Goal: Complete application form

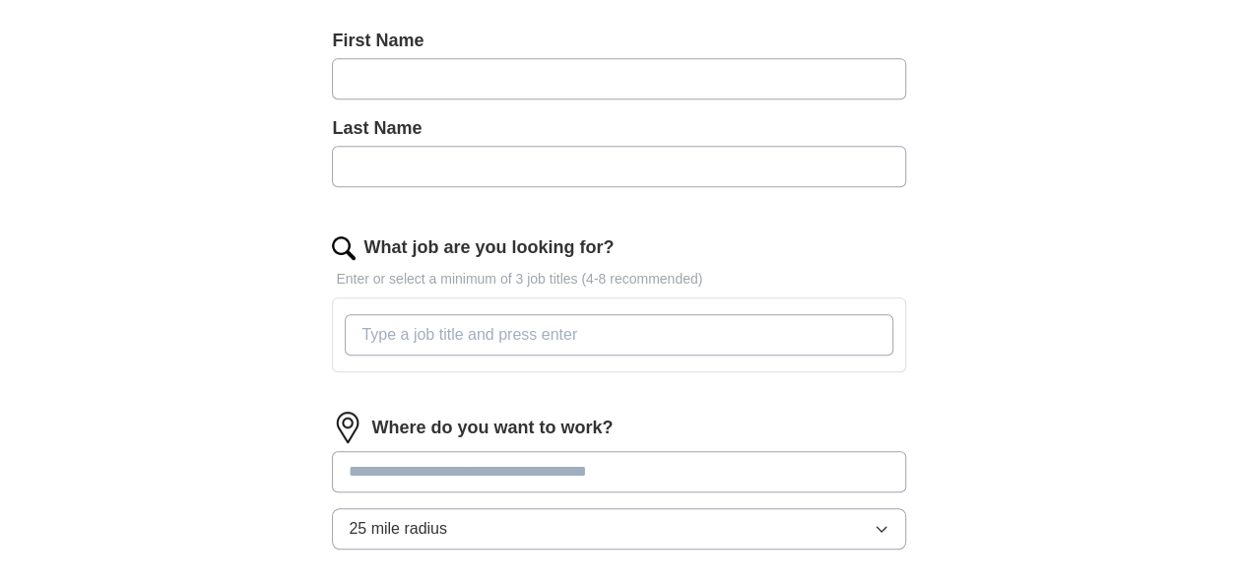
scroll to position [496, 0]
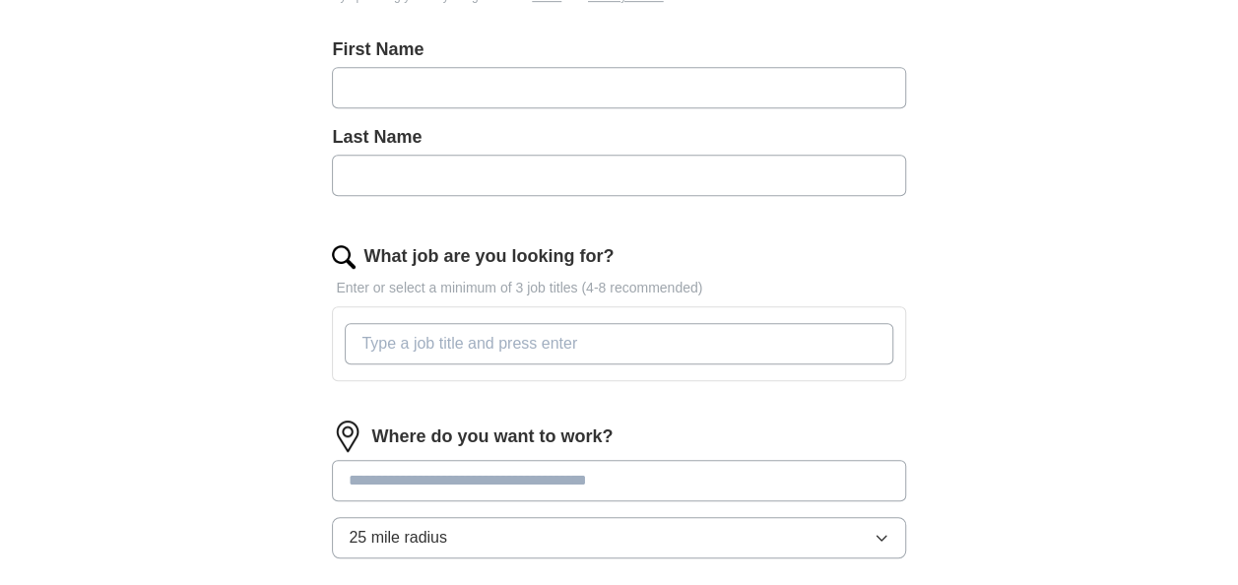
click at [547, 324] on input "What job are you looking for?" at bounding box center [619, 343] width 548 height 41
click at [437, 109] on div "First Name" at bounding box center [618, 80] width 573 height 88
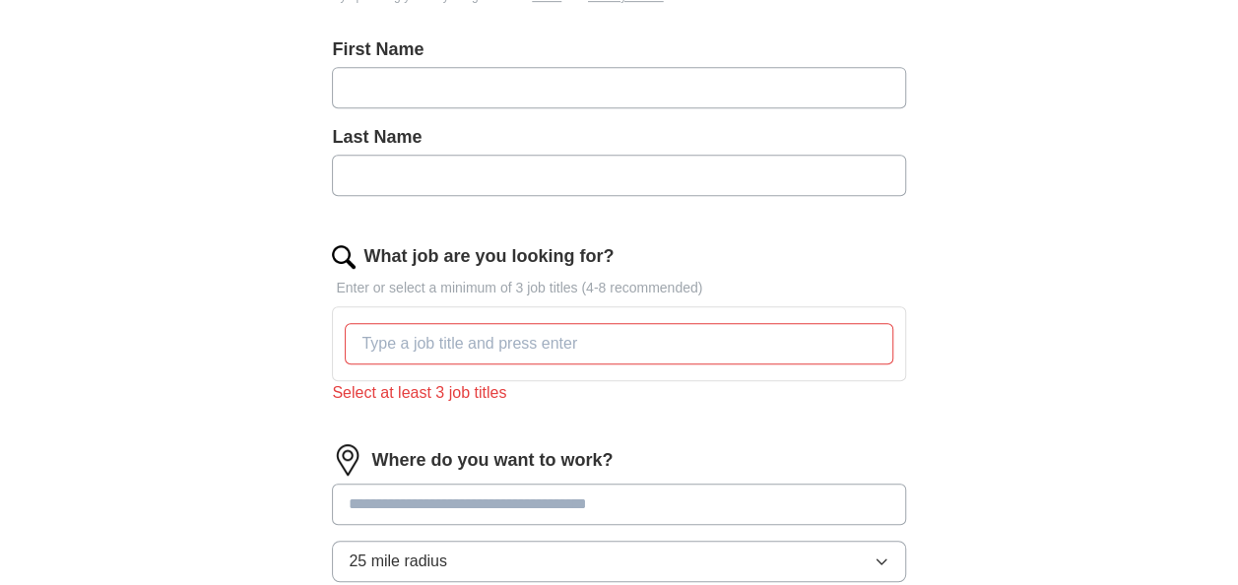
click at [444, 93] on input "text" at bounding box center [618, 87] width 573 height 41
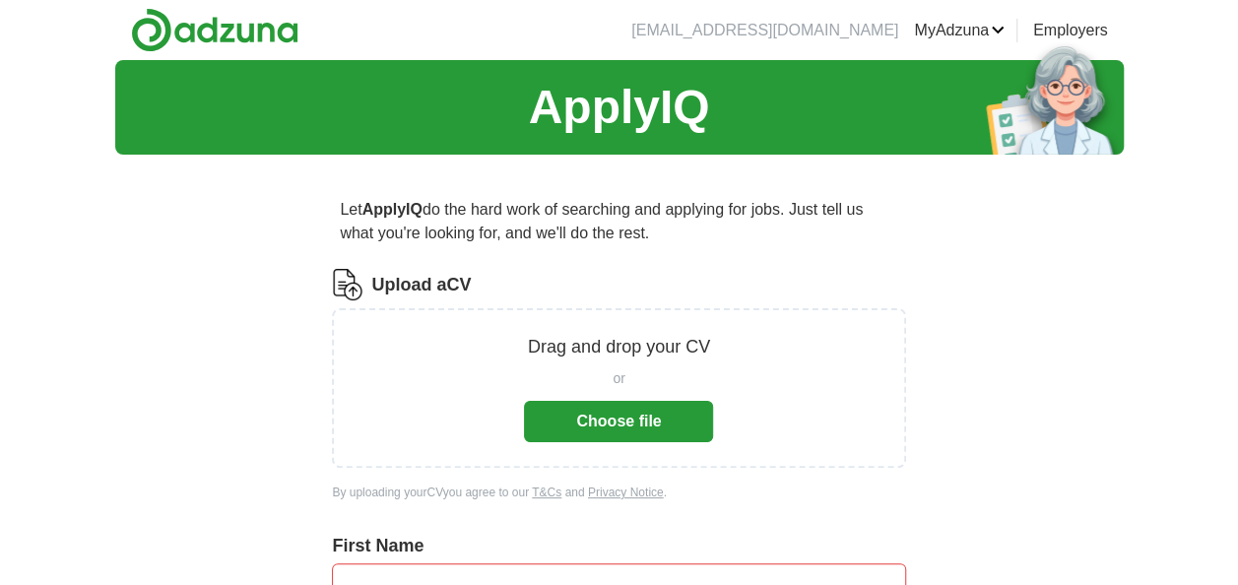
click at [612, 414] on button "Choose file" at bounding box center [618, 421] width 189 height 41
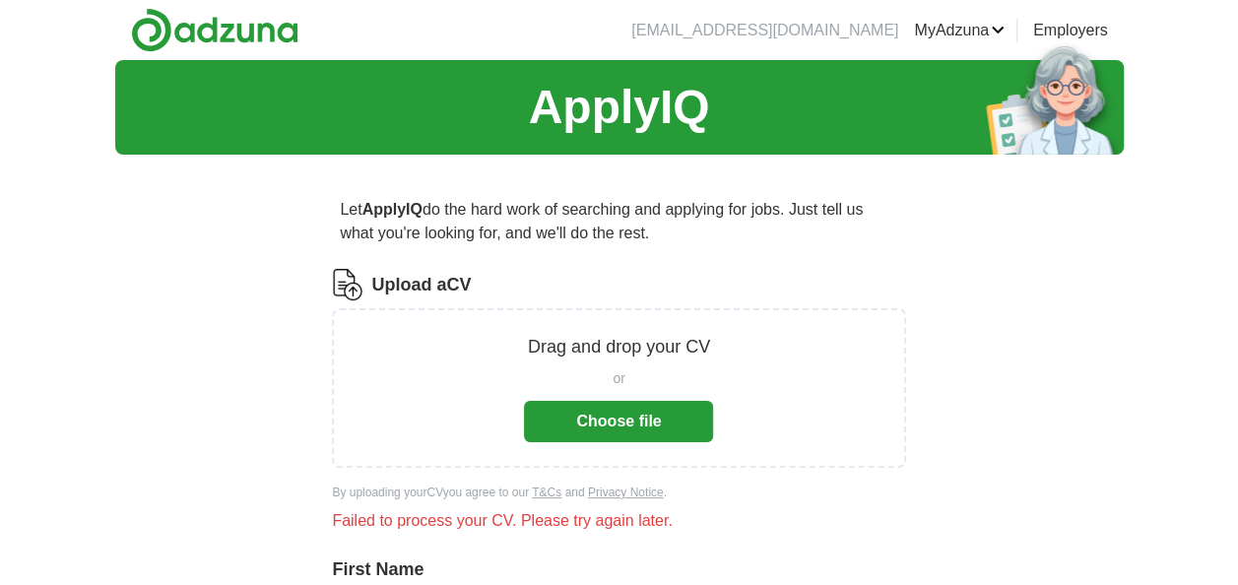
click at [585, 437] on button "Choose file" at bounding box center [618, 421] width 189 height 41
click at [689, 423] on button "Choose file" at bounding box center [618, 421] width 189 height 41
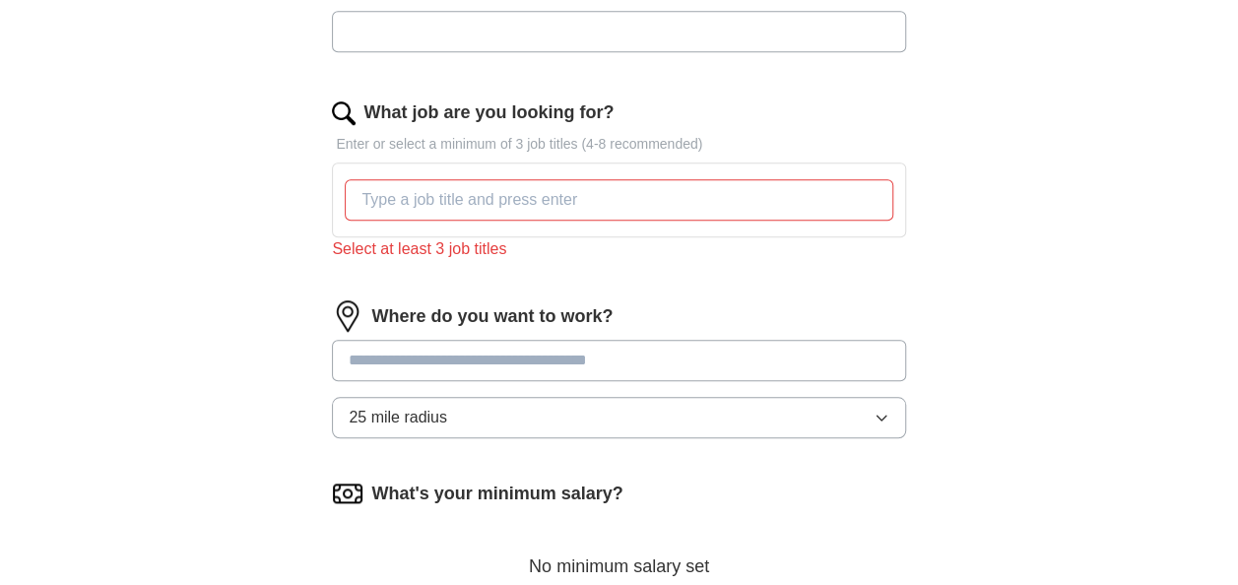
scroll to position [686, 0]
click at [505, 220] on div at bounding box center [619, 200] width 556 height 57
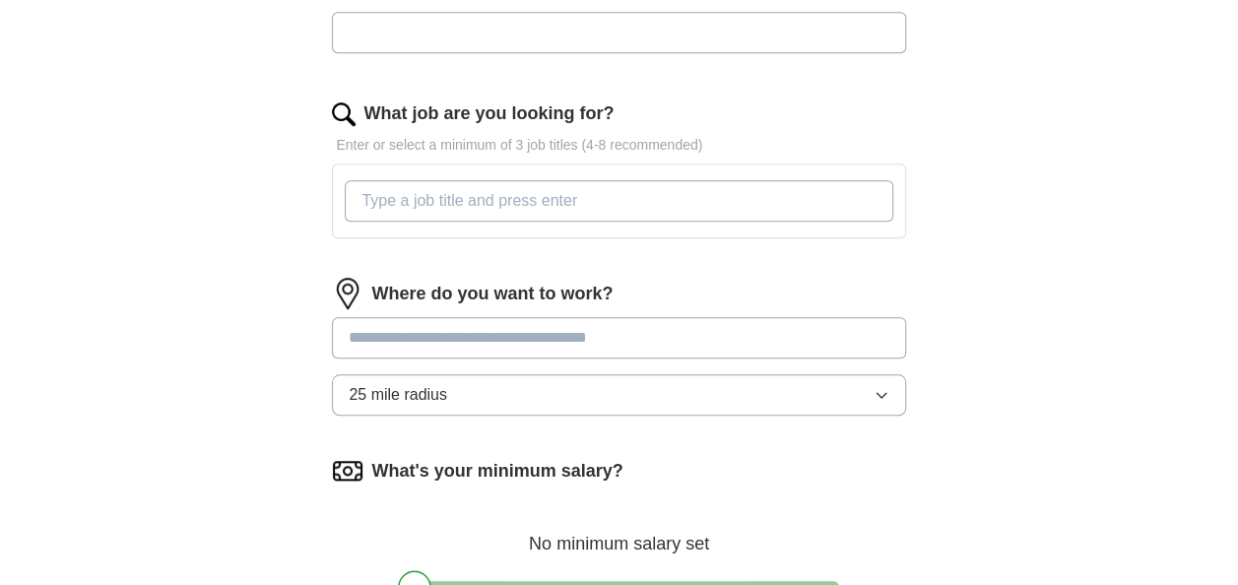
click at [518, 207] on input "What job are you looking for?" at bounding box center [619, 200] width 548 height 41
type input "f"
click at [485, 350] on input at bounding box center [618, 337] width 573 height 41
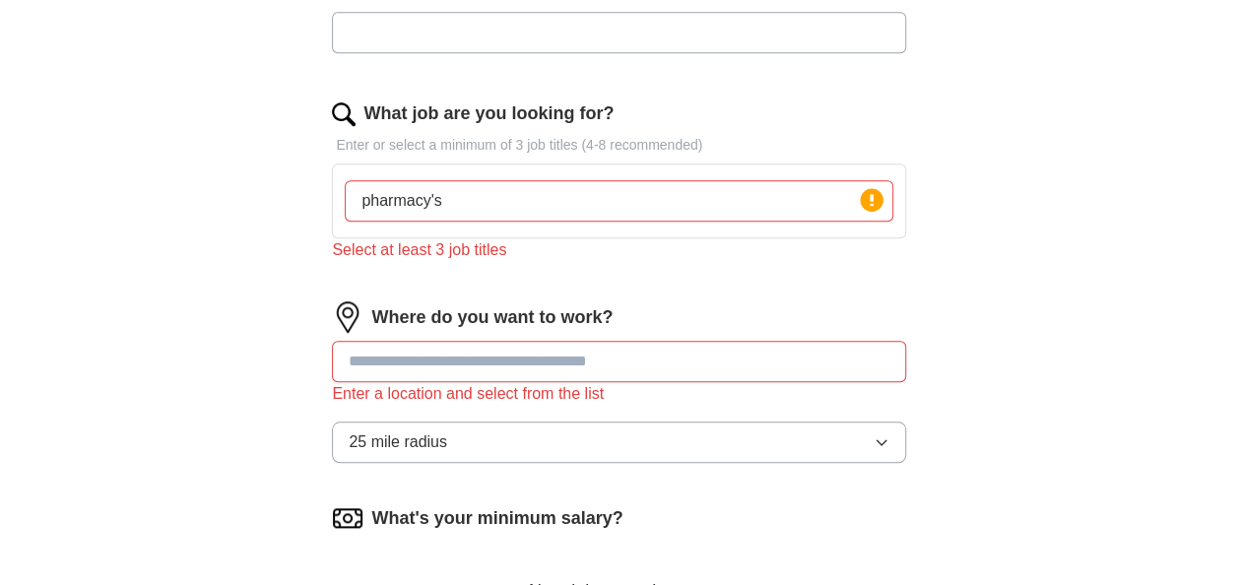
click at [502, 219] on div "pharmacy's Press return to add title" at bounding box center [619, 200] width 556 height 57
click at [490, 203] on input "pharmacy's" at bounding box center [619, 200] width 548 height 41
type input "pharmacy's Techni"
click at [491, 341] on input at bounding box center [618, 361] width 573 height 41
click at [859, 190] on icon at bounding box center [872, 200] width 28 height 28
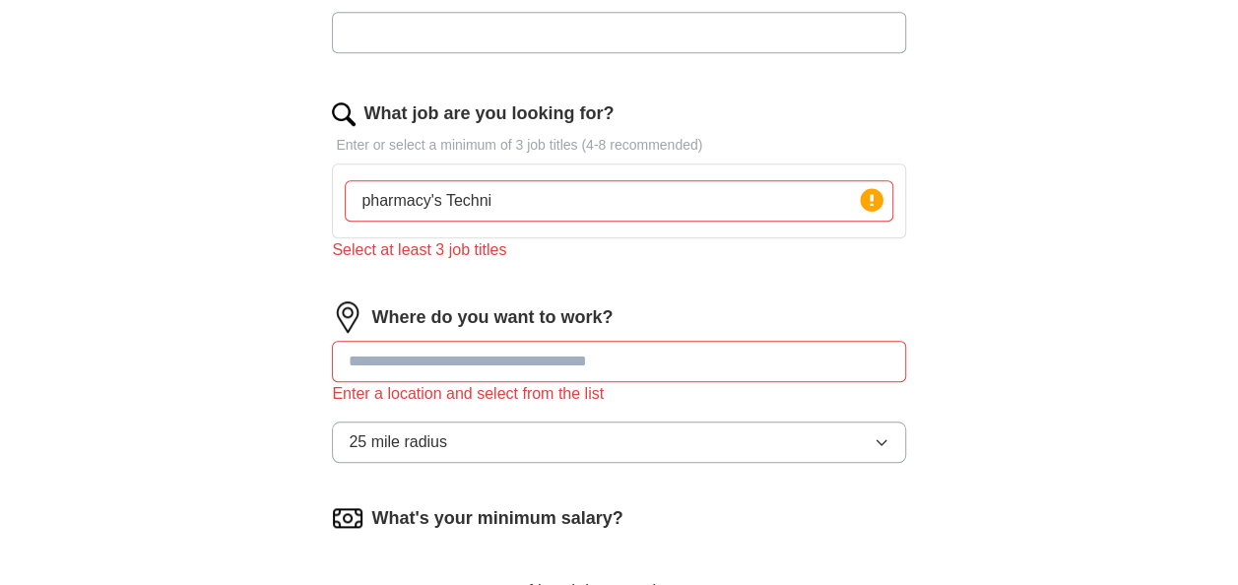
click at [777, 225] on div "pharmacy's Techni Press return to add title" at bounding box center [619, 200] width 556 height 57
click at [737, 181] on input "pharmacy's Techni" at bounding box center [619, 200] width 548 height 41
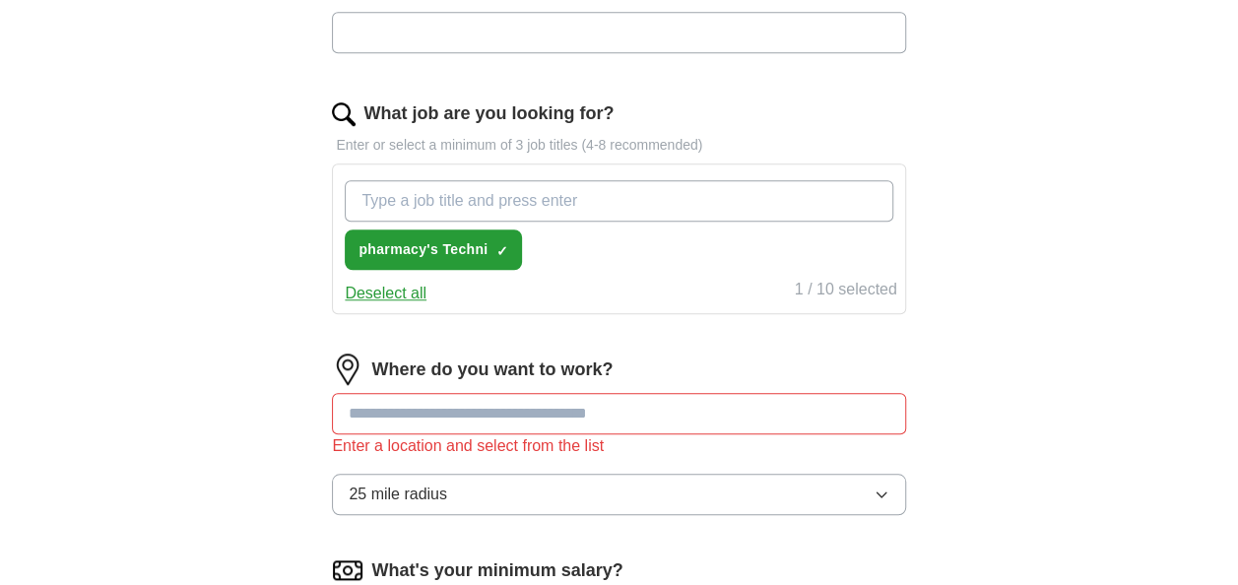
click at [514, 206] on input "What job are you looking for?" at bounding box center [619, 200] width 548 height 41
paste input "Customer service"
type input "Customer service"
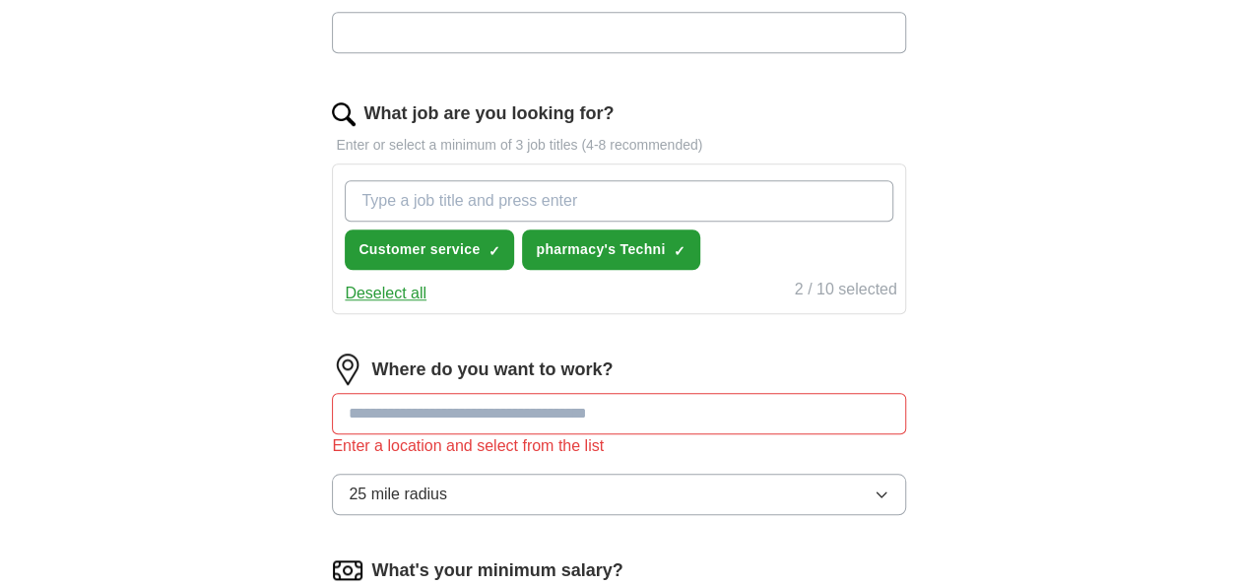
click at [526, 203] on input "What job are you looking for?" at bounding box center [619, 200] width 548 height 41
click at [537, 205] on input "What job are you looking for?" at bounding box center [619, 200] width 548 height 41
paste input "Support worker."
type input "Support worker."
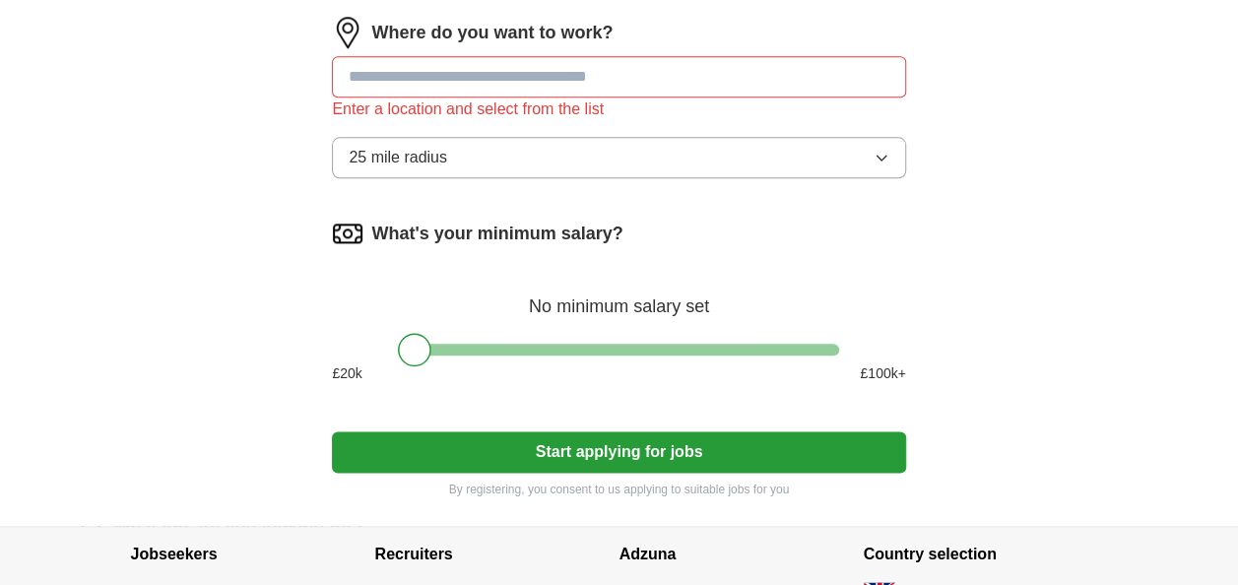
scroll to position [1022, 0]
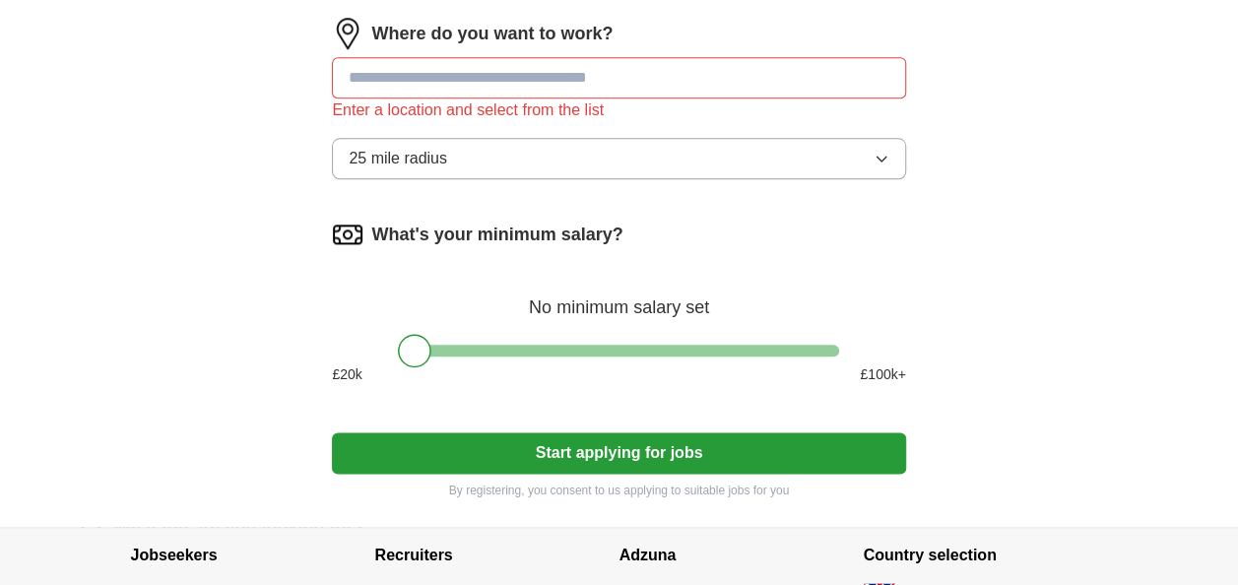
click at [459, 78] on input at bounding box center [618, 77] width 573 height 41
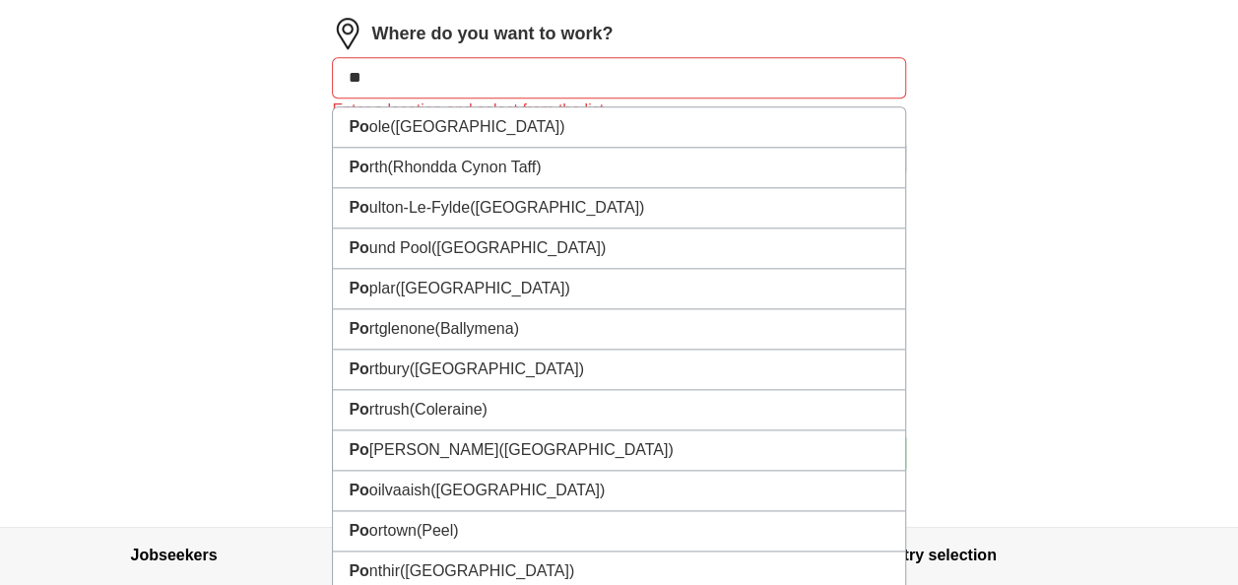
type input "*"
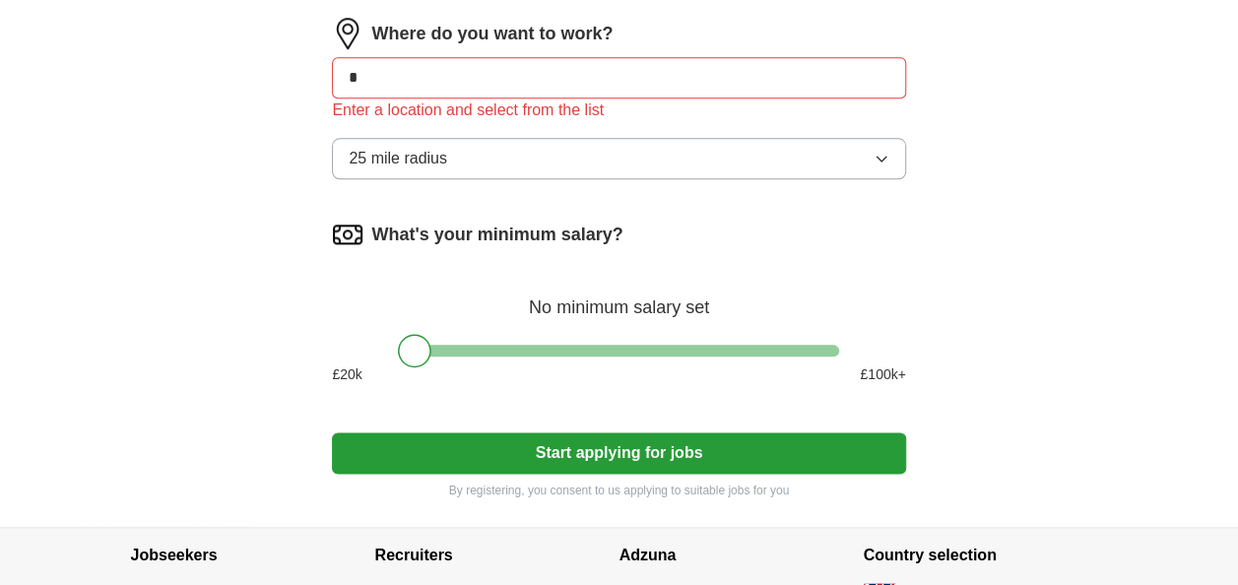
type input "**"
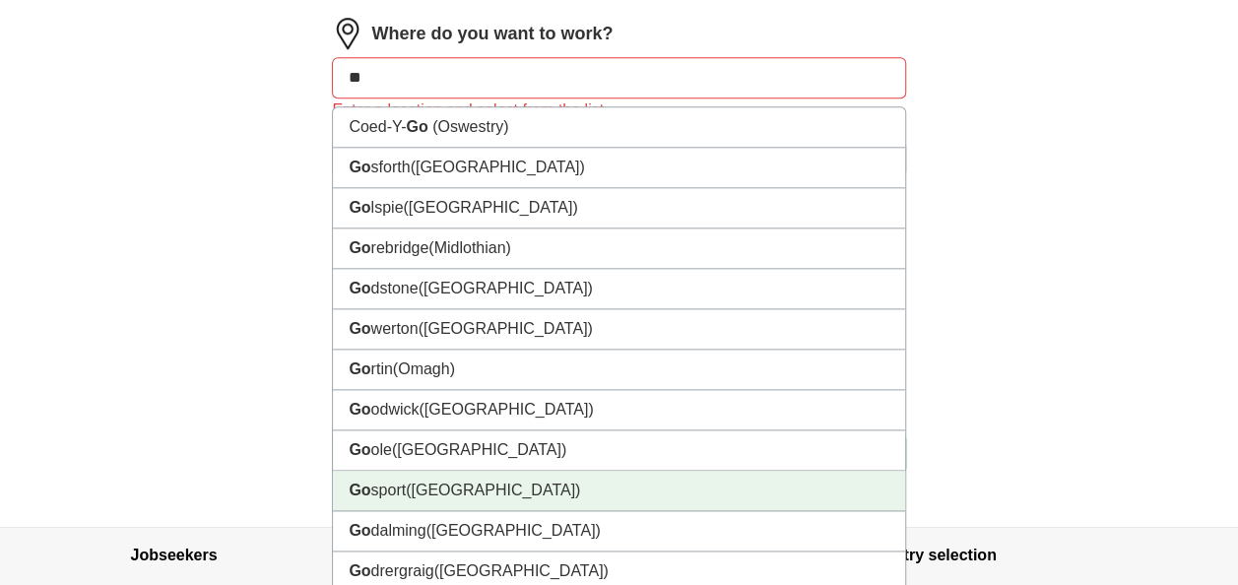
click at [411, 473] on li "Go sport (Hampshire)" at bounding box center [618, 491] width 571 height 40
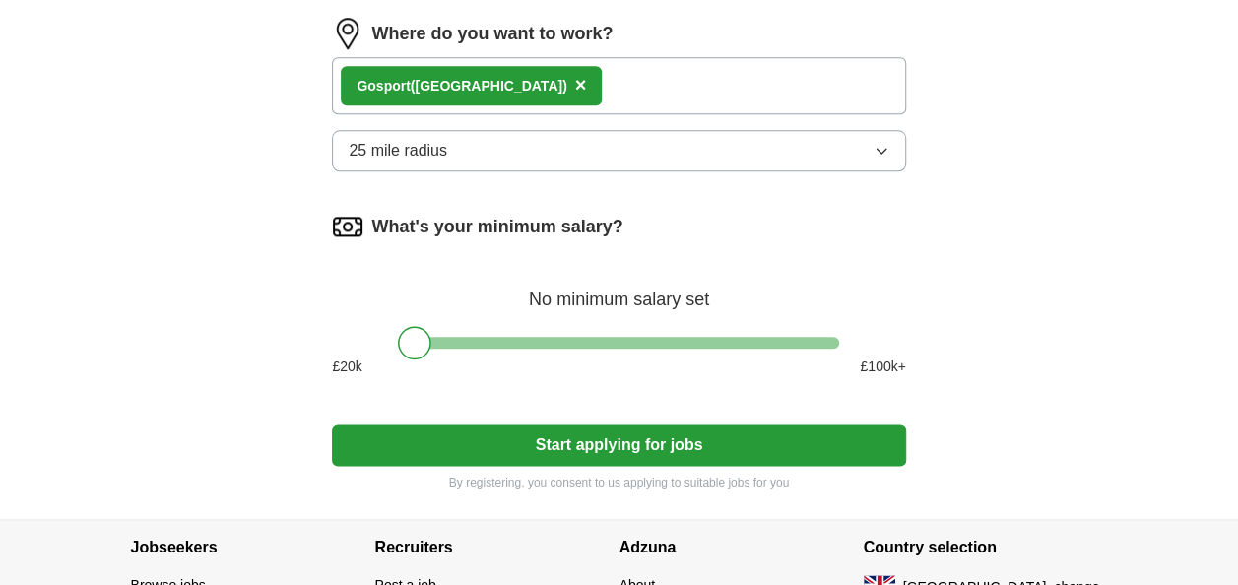
click at [437, 175] on div "Where do you want to work? Go sport (Hampshire) × 25 mile radius" at bounding box center [618, 102] width 573 height 169
click at [447, 156] on button "25 mile radius" at bounding box center [618, 150] width 573 height 41
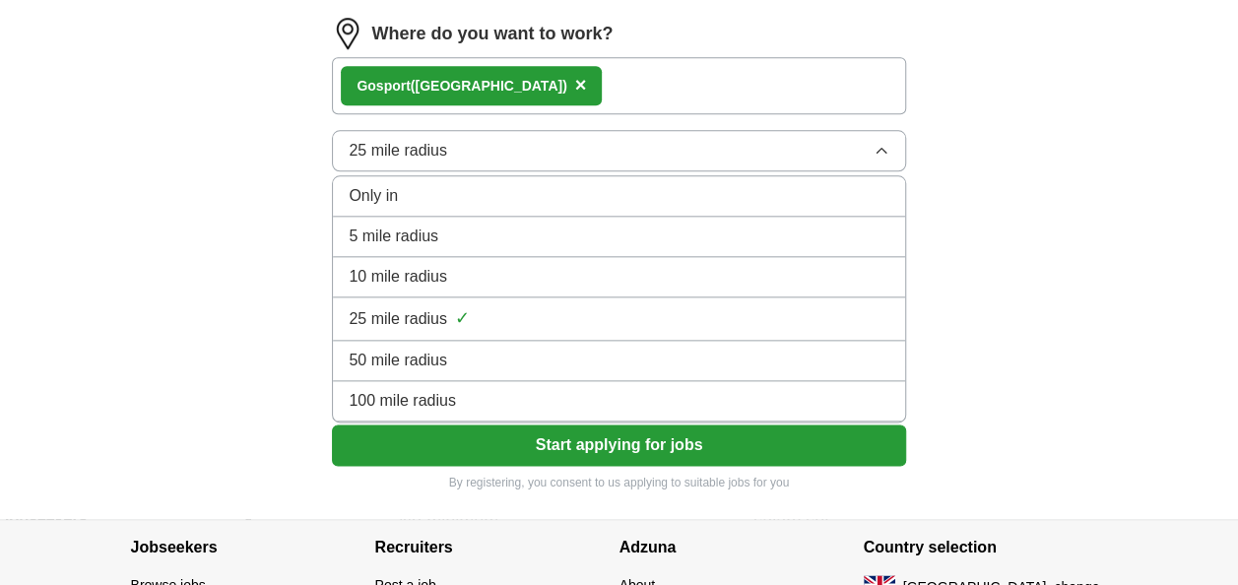
click at [431, 248] on li "5 mile radius" at bounding box center [618, 237] width 571 height 40
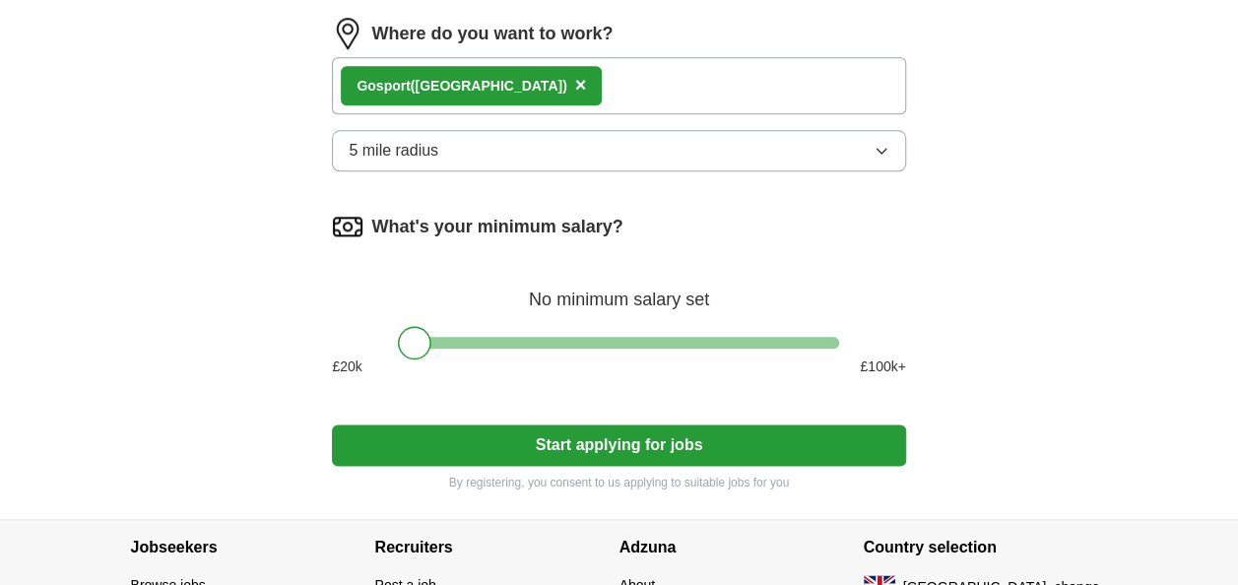
scroll to position [1170, 0]
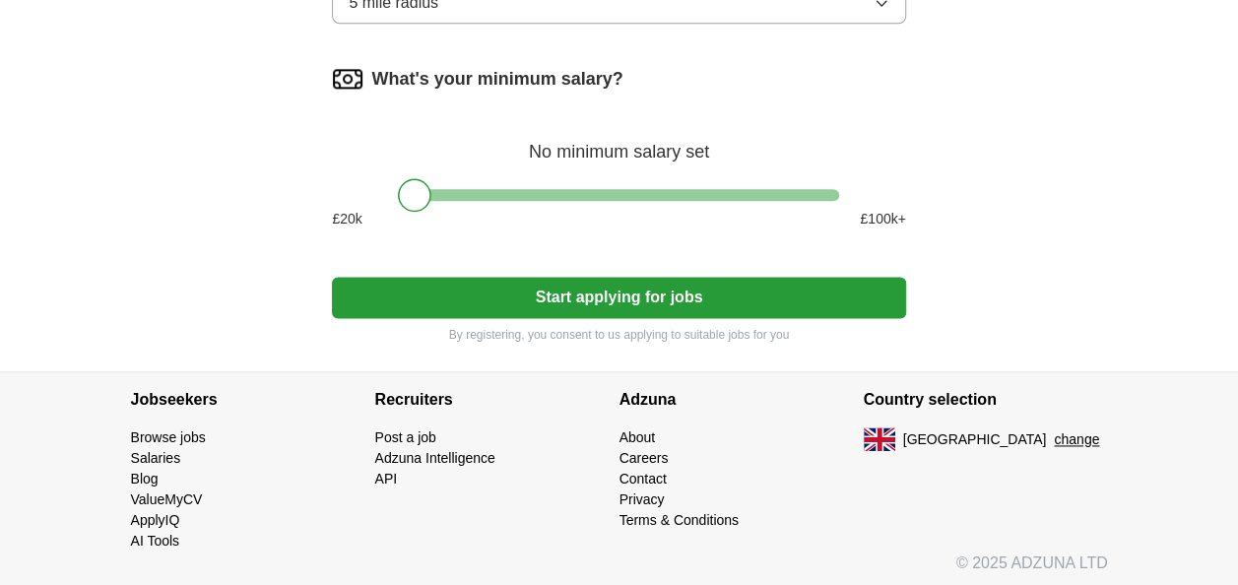
click at [591, 283] on button "Start applying for jobs" at bounding box center [618, 297] width 573 height 41
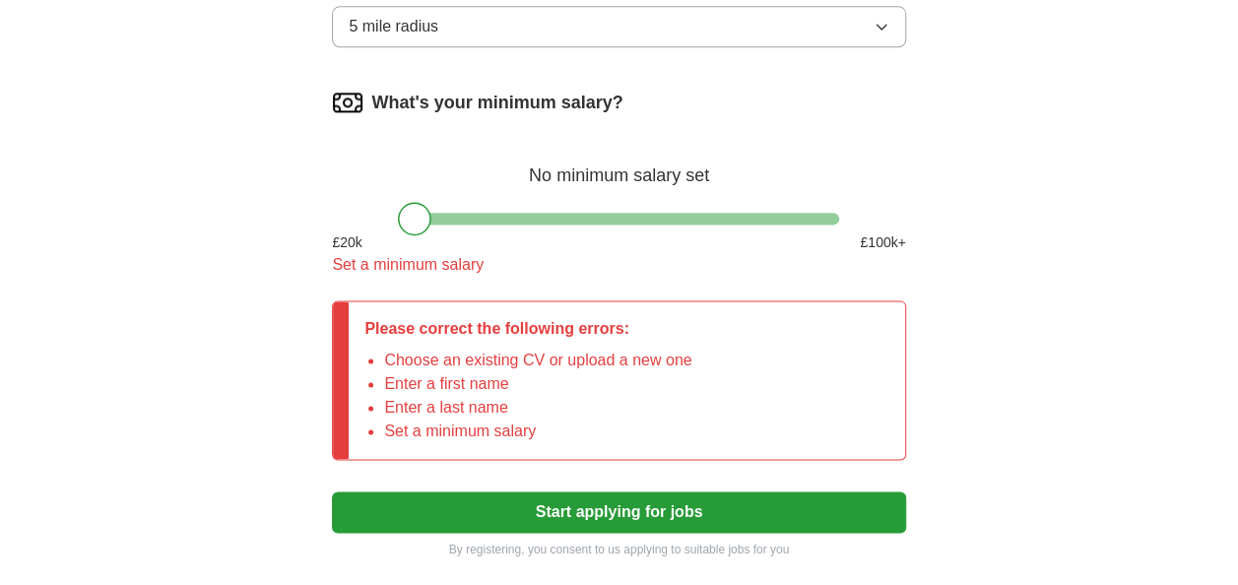
scroll to position [1194, 0]
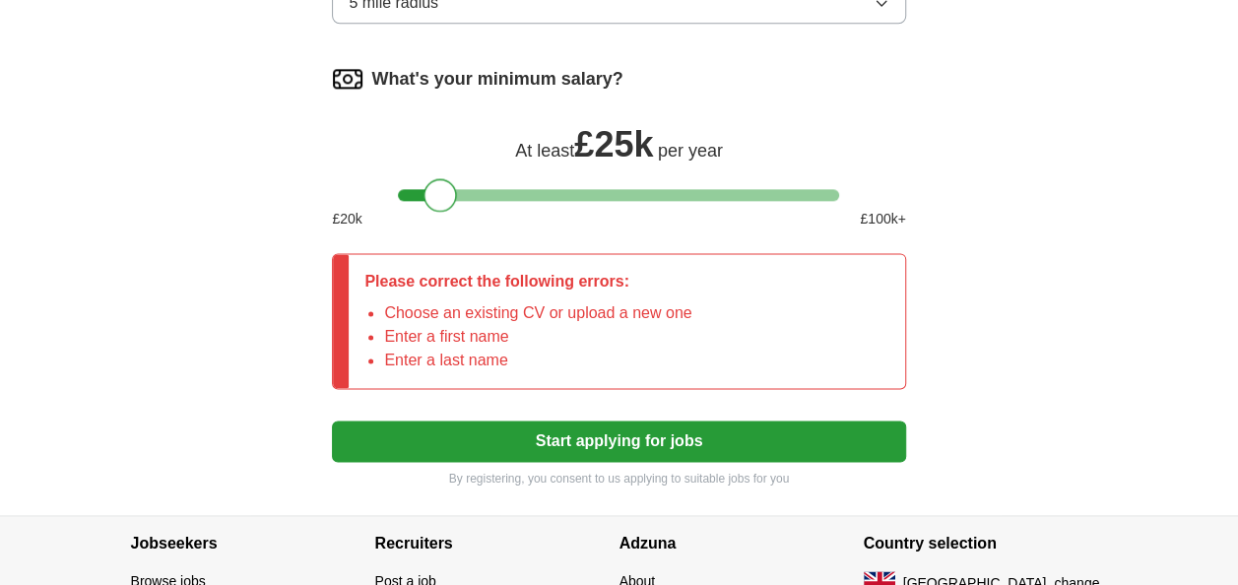
drag, startPoint x: 422, startPoint y: 195, endPoint x: 447, endPoint y: 189, distance: 26.3
click at [447, 189] on div at bounding box center [440, 194] width 33 height 33
click at [609, 422] on button "Start applying for jobs" at bounding box center [618, 441] width 573 height 41
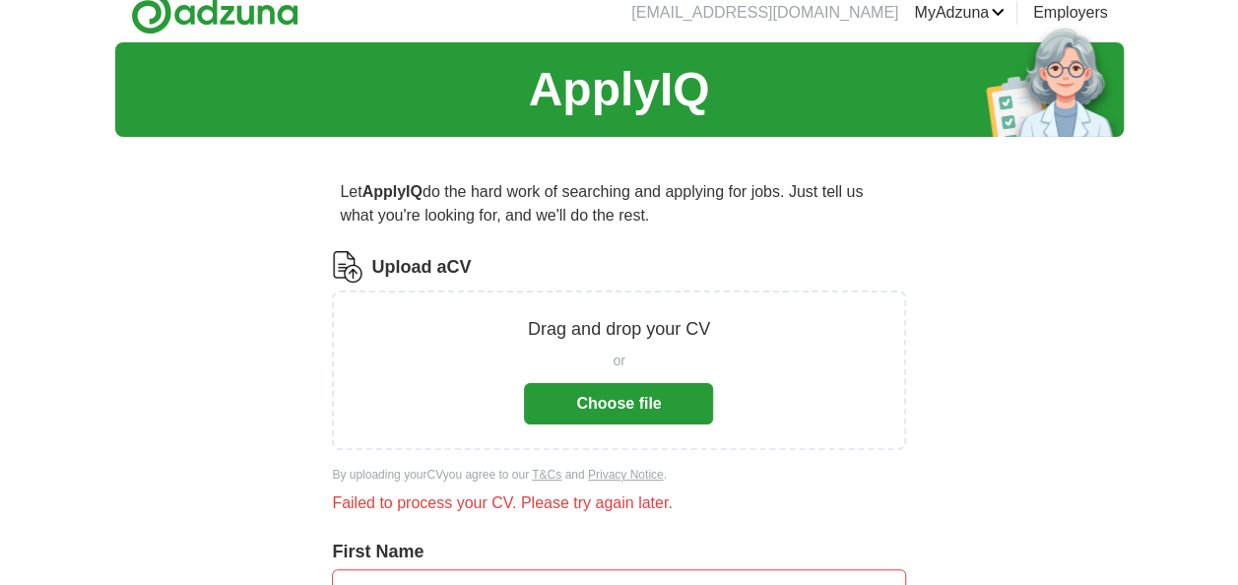
scroll to position [17, 0]
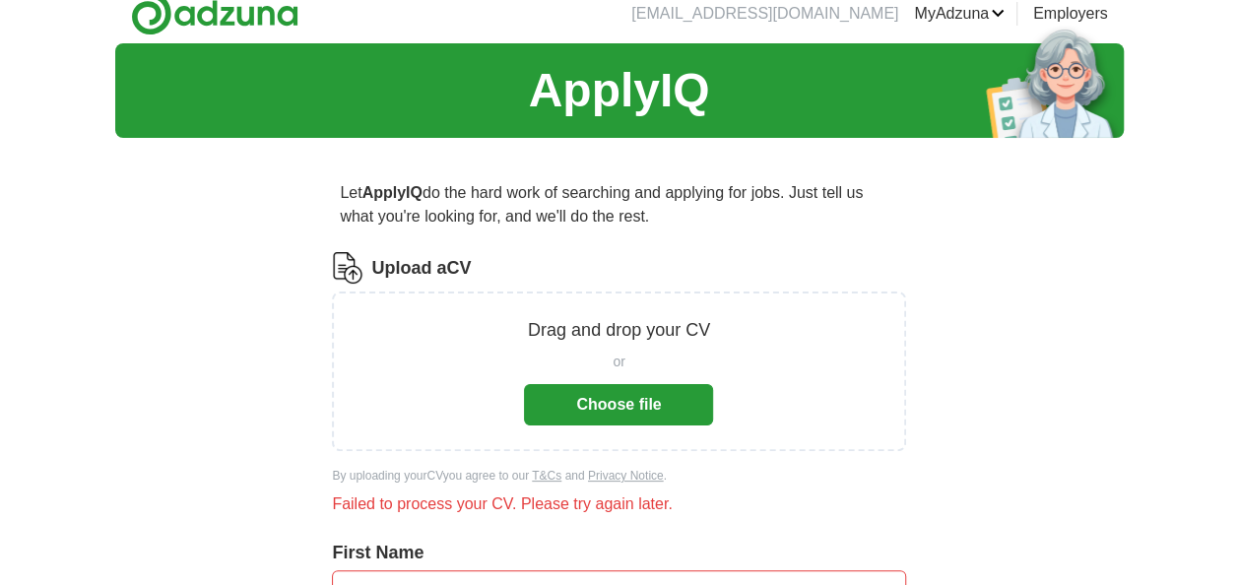
click at [619, 398] on button "Choose file" at bounding box center [618, 404] width 189 height 41
click at [622, 429] on div "Drag and drop your CV or Choose file" at bounding box center [618, 372] width 573 height 160
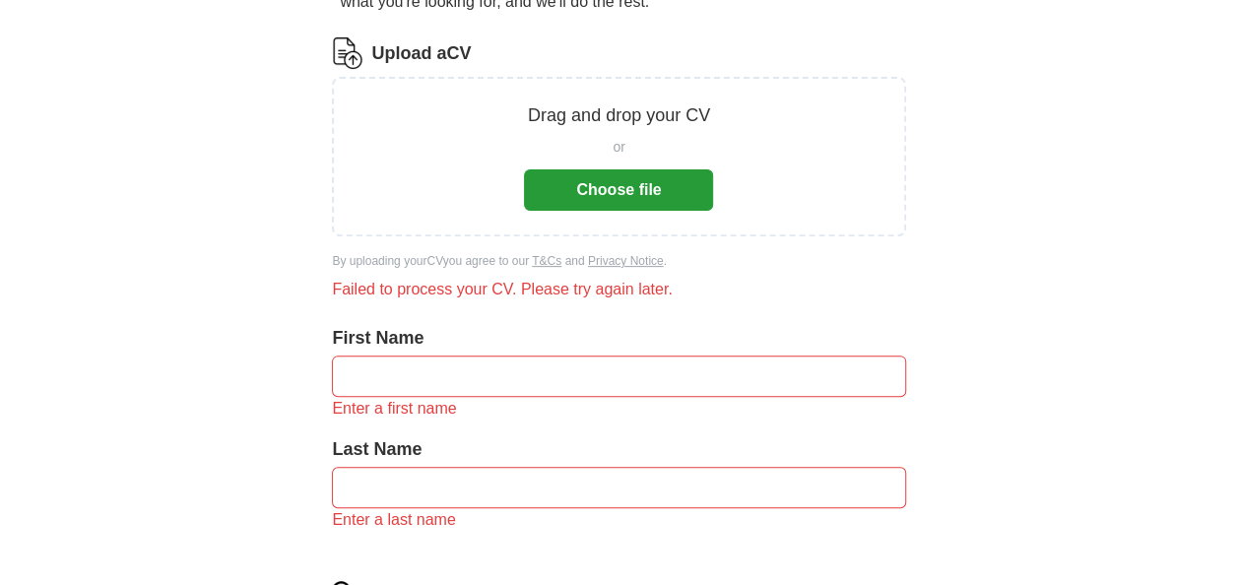
scroll to position [253, 0]
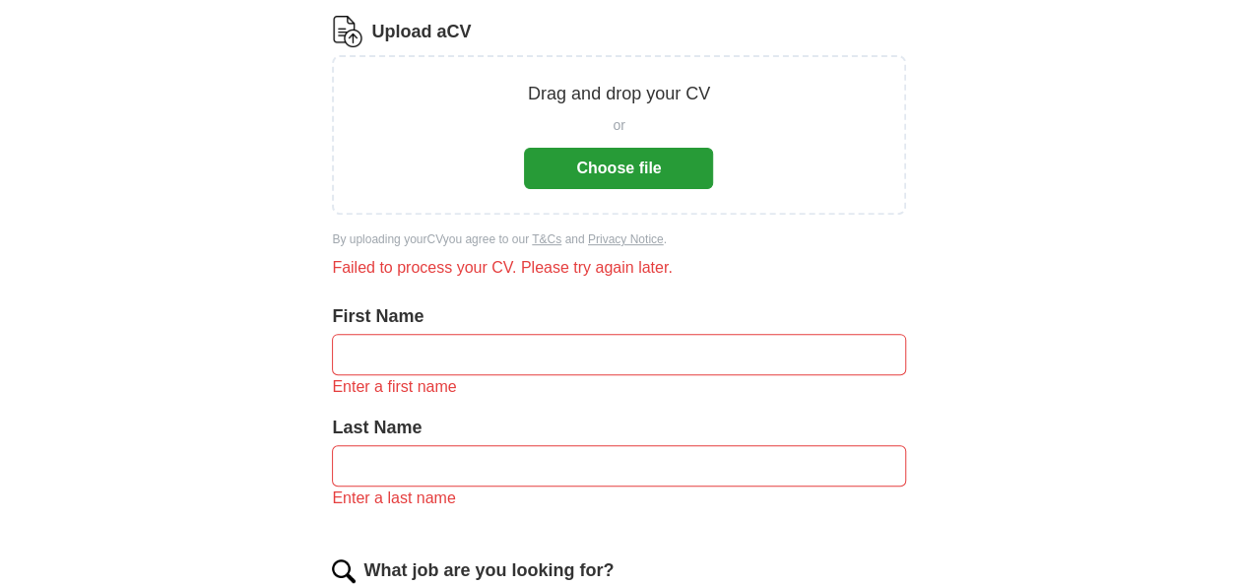
click at [590, 276] on div "Failed to process your CV. Please try again later." at bounding box center [618, 268] width 573 height 24
click at [651, 89] on p "Drag and drop your CV" at bounding box center [619, 94] width 182 height 27
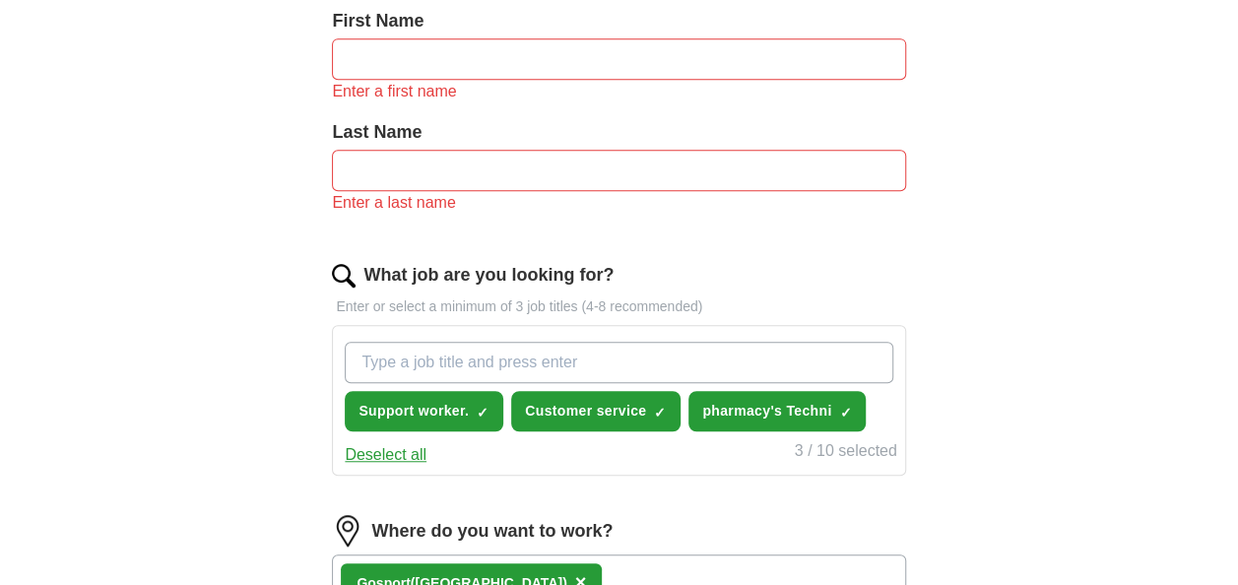
scroll to position [551, 0]
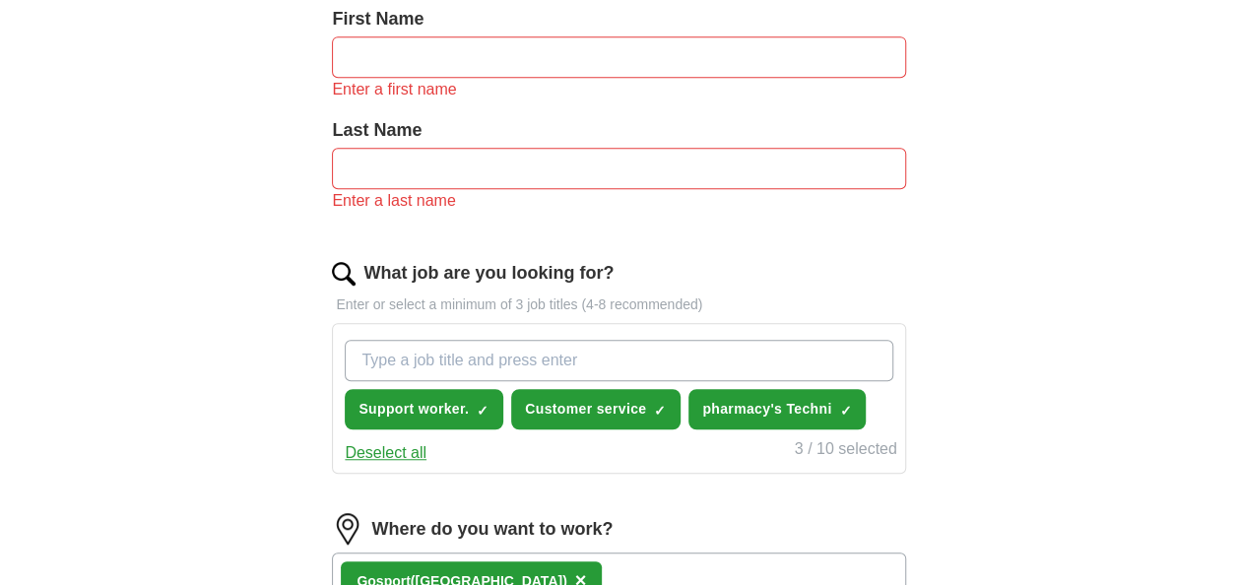
click at [490, 69] on input "text" at bounding box center [618, 56] width 573 height 41
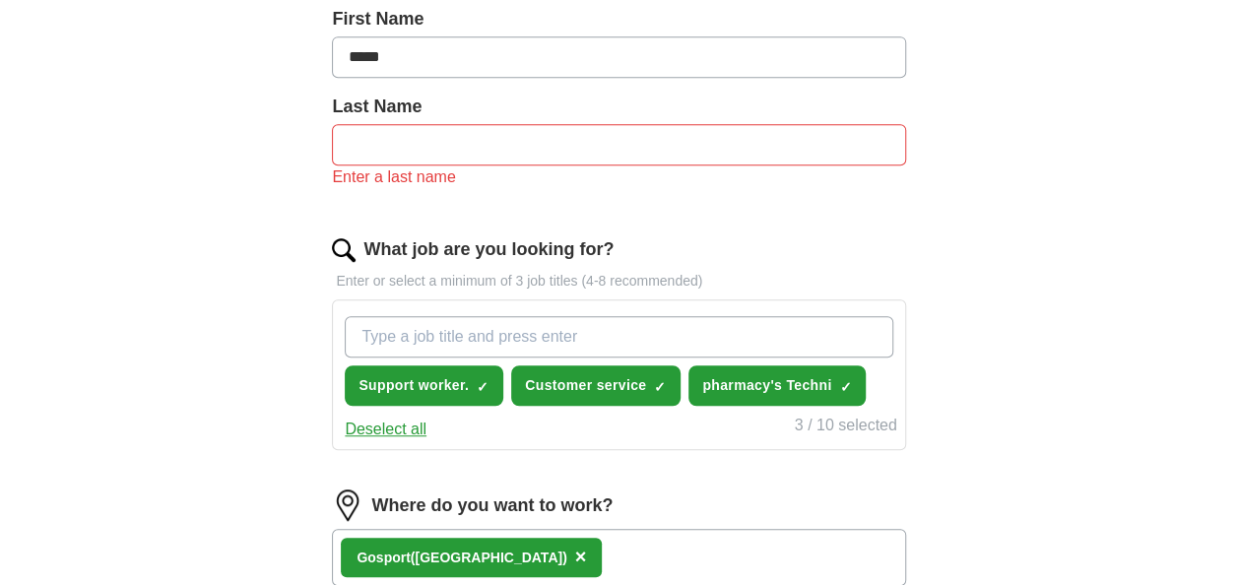
scroll to position [531, 0]
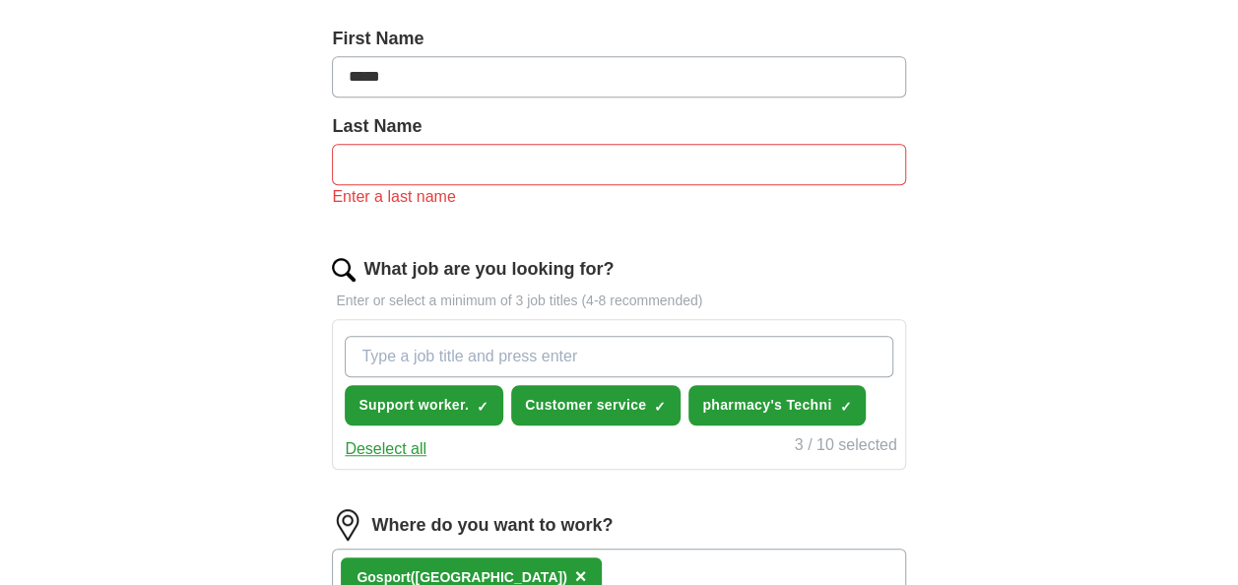
type input "*****"
click at [480, 101] on div "First Name *****" at bounding box center [618, 70] width 573 height 88
click at [452, 171] on input "text" at bounding box center [618, 164] width 573 height 41
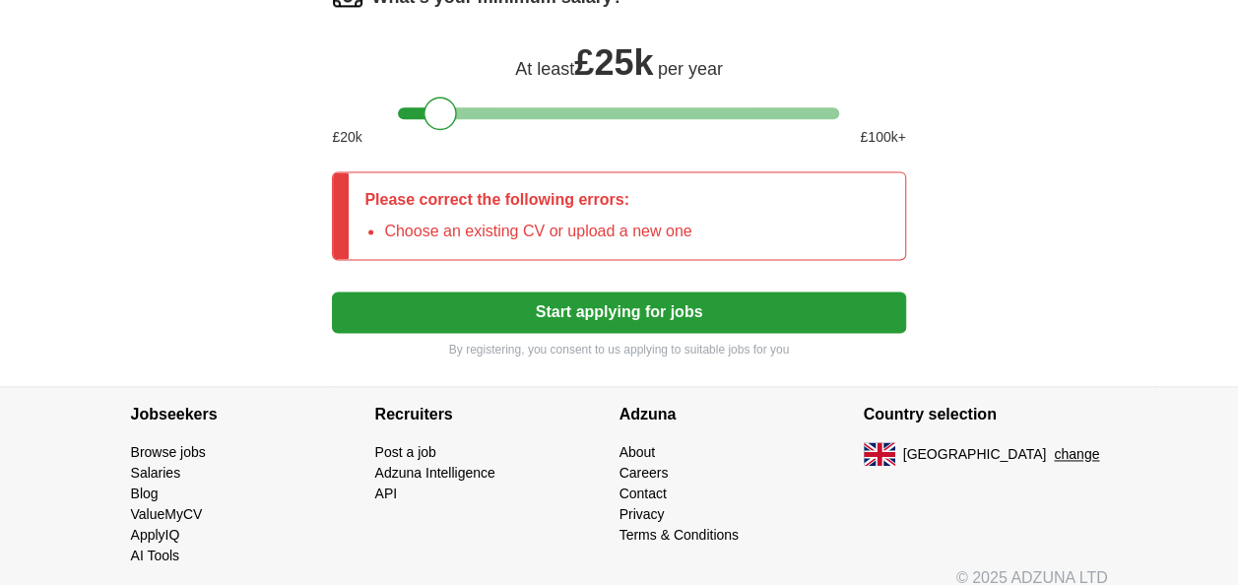
scroll to position [1243, 0]
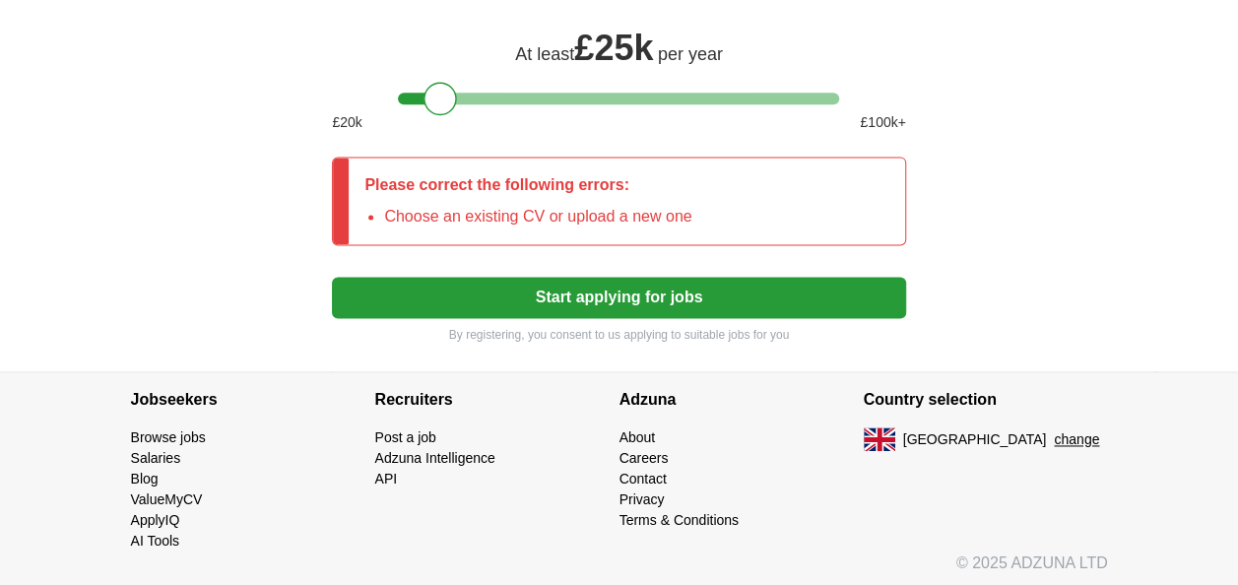
type input "*********"
click at [579, 311] on button "Start applying for jobs" at bounding box center [618, 297] width 573 height 41
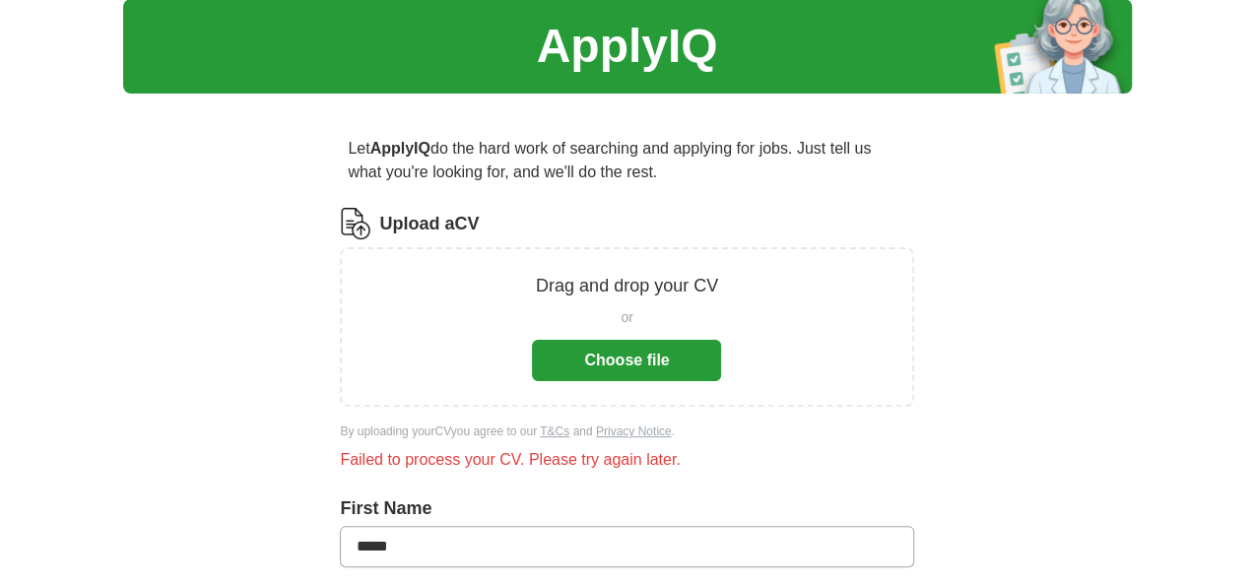
scroll to position [0, 0]
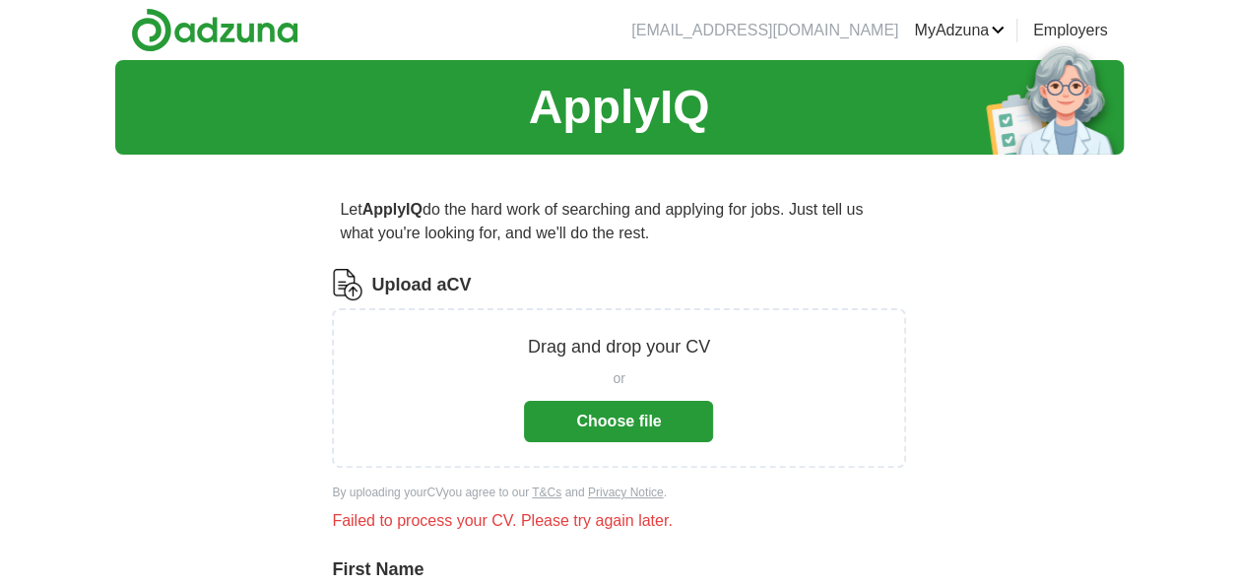
click at [663, 448] on div "Drag and drop your CV or Choose file" at bounding box center [618, 388] width 573 height 160
click at [664, 434] on button "Choose file" at bounding box center [618, 421] width 189 height 41
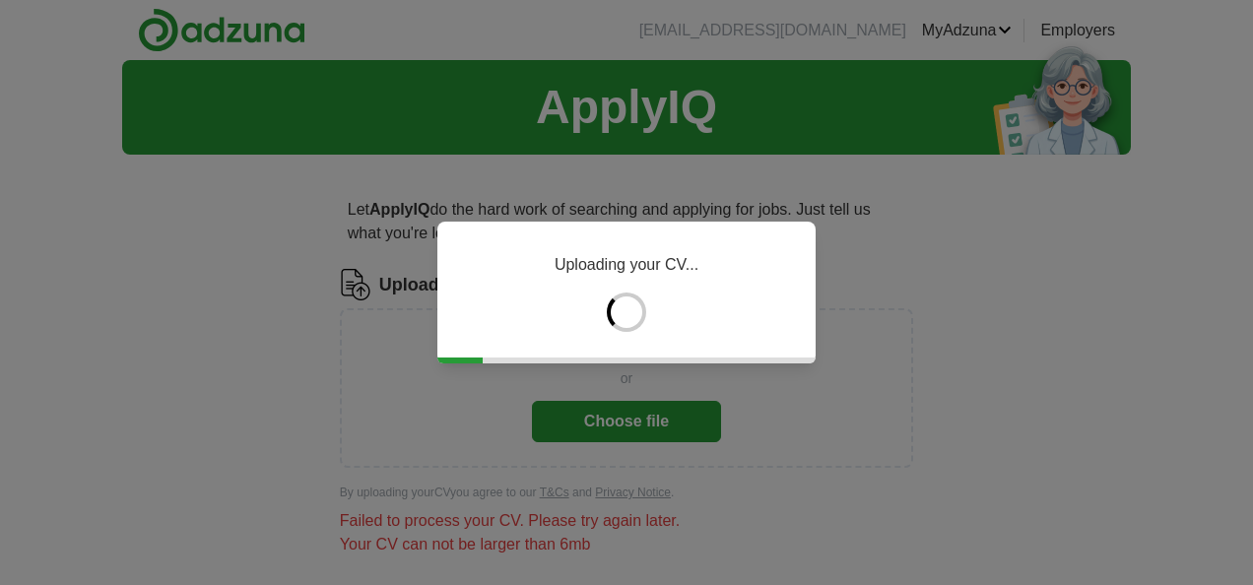
click at [633, 316] on div at bounding box center [626, 312] width 39 height 39
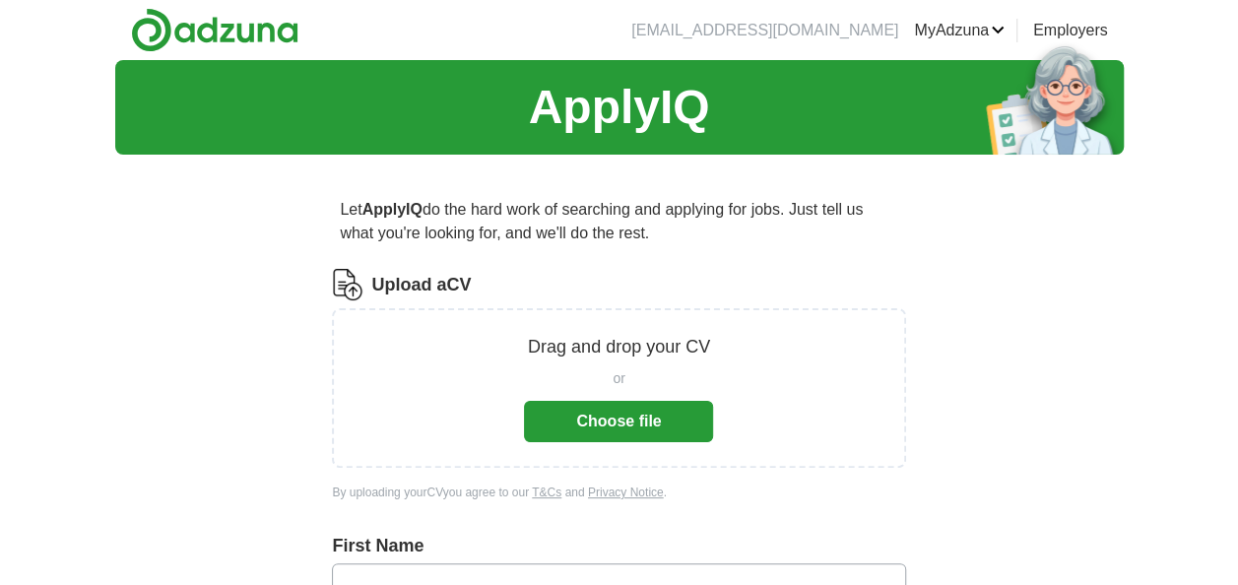
click at [650, 427] on button "Choose file" at bounding box center [618, 421] width 189 height 41
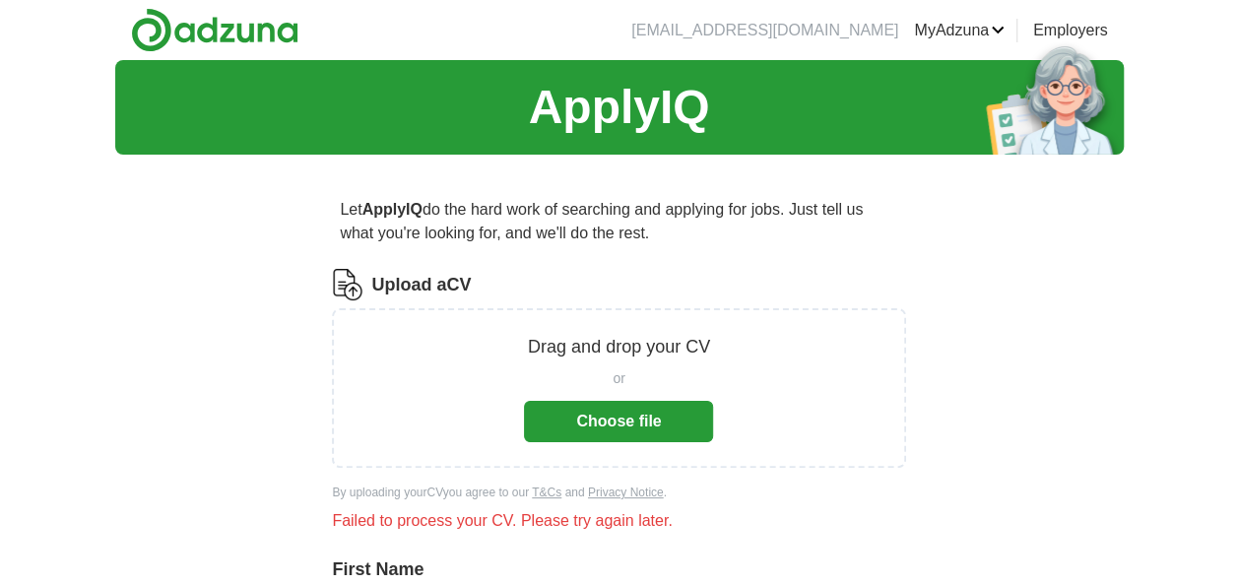
click at [504, 469] on div "Upload a CV Drag and drop your CV or Choose file By uploading your CV you agree…" at bounding box center [618, 409] width 573 height 280
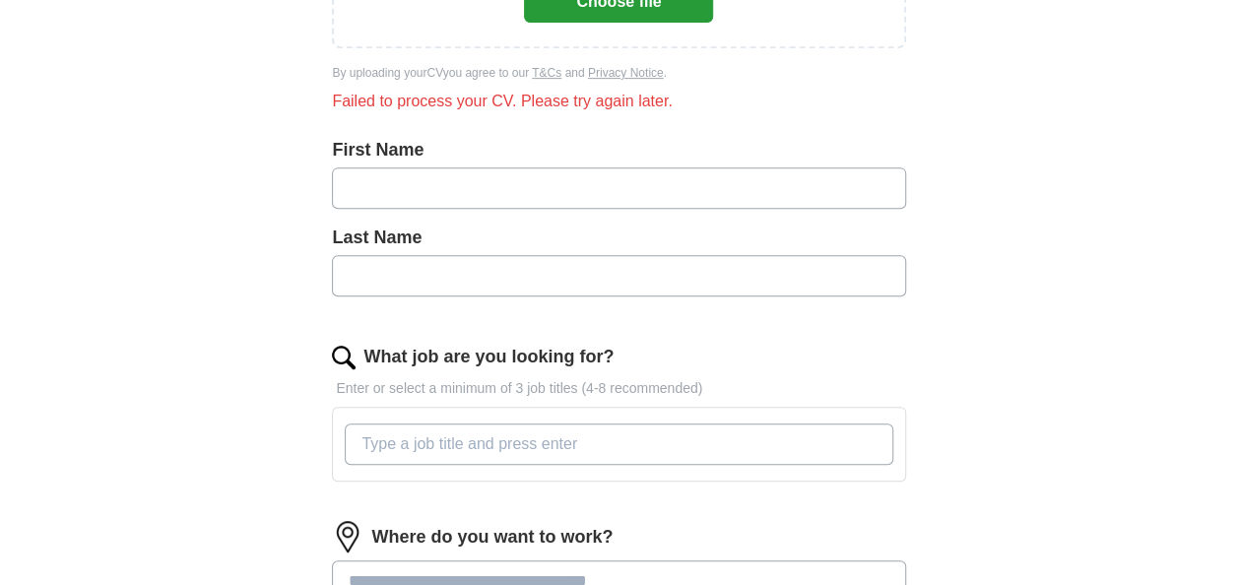
scroll to position [419, 0]
click at [459, 187] on input "text" at bounding box center [618, 188] width 573 height 41
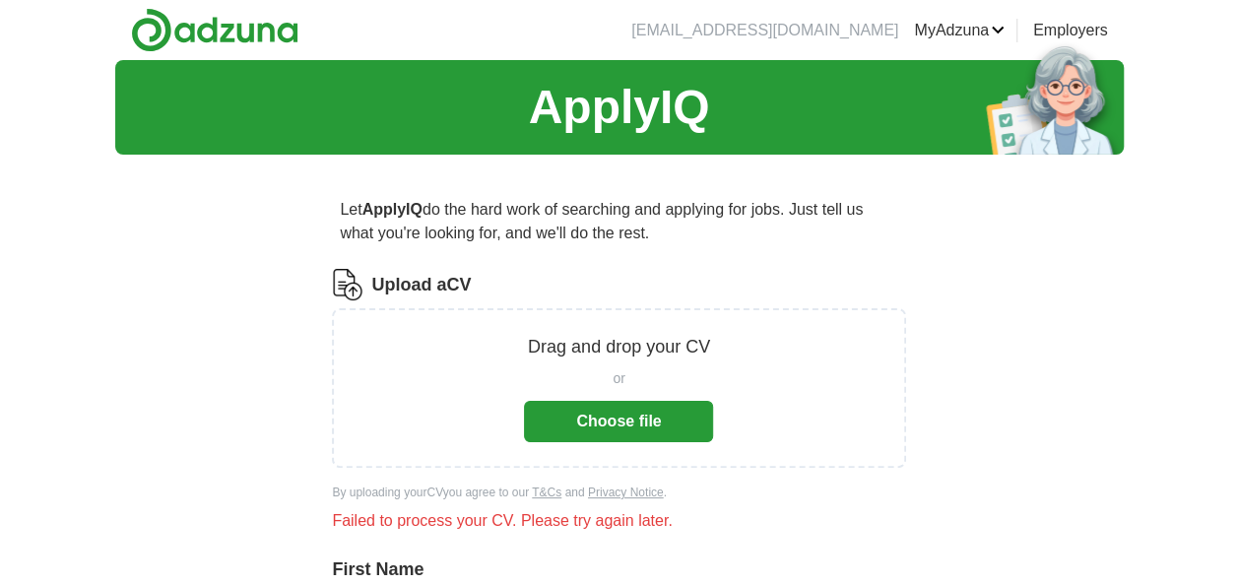
click at [1066, 32] on link "Employers" at bounding box center [1070, 31] width 75 height 24
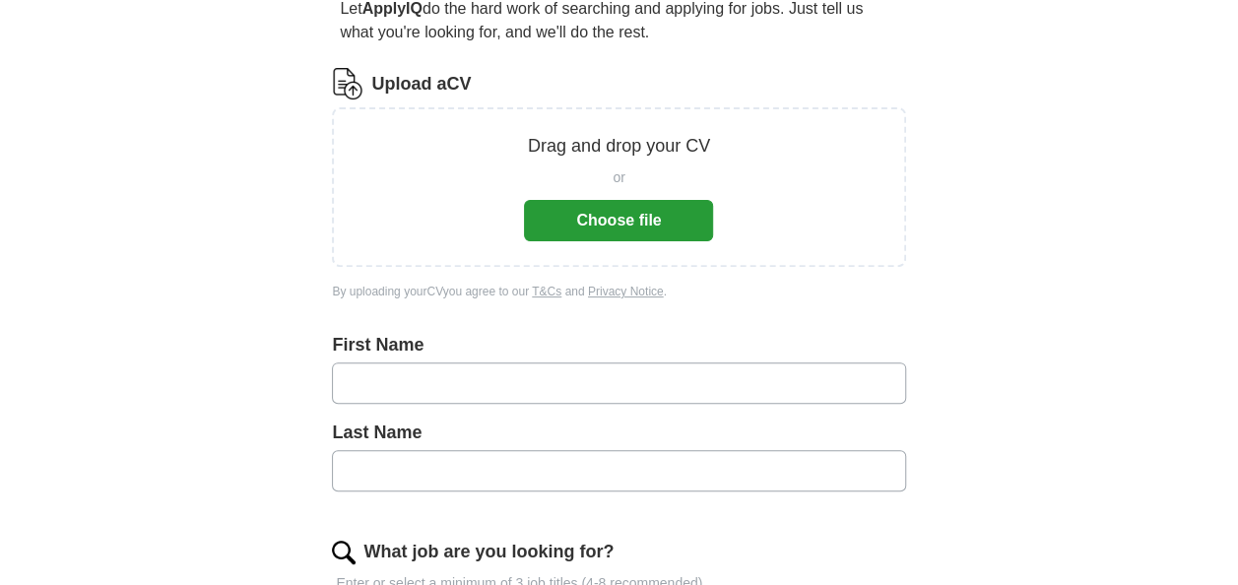
scroll to position [202, 0]
drag, startPoint x: 650, startPoint y: 158, endPoint x: 553, endPoint y: 182, distance: 100.6
click at [553, 182] on div "or" at bounding box center [618, 176] width 189 height 21
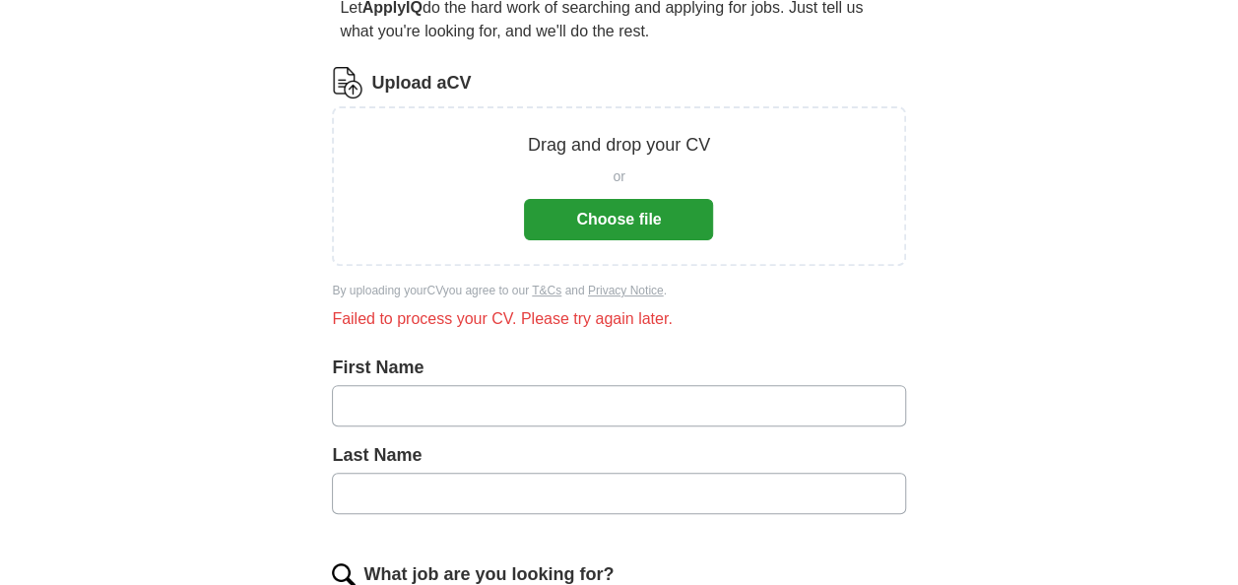
scroll to position [0, 0]
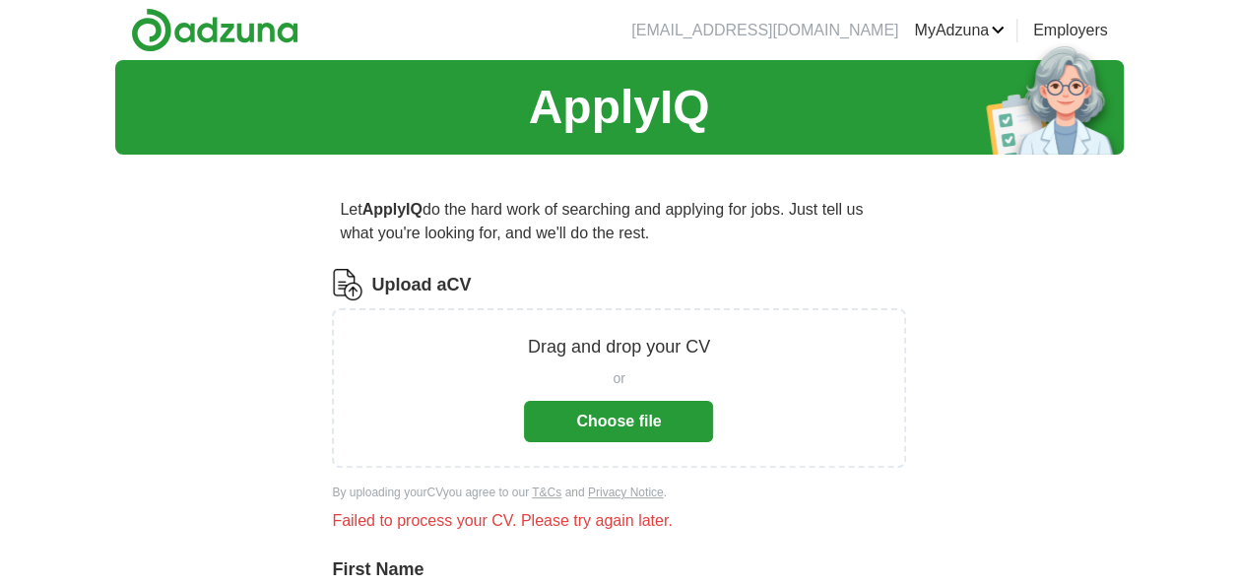
click at [929, 19] on link "MyAdzuna" at bounding box center [959, 31] width 91 height 24
click at [1048, 21] on link "Employers" at bounding box center [1070, 31] width 75 height 24
